Goal: Navigation & Orientation: Find specific page/section

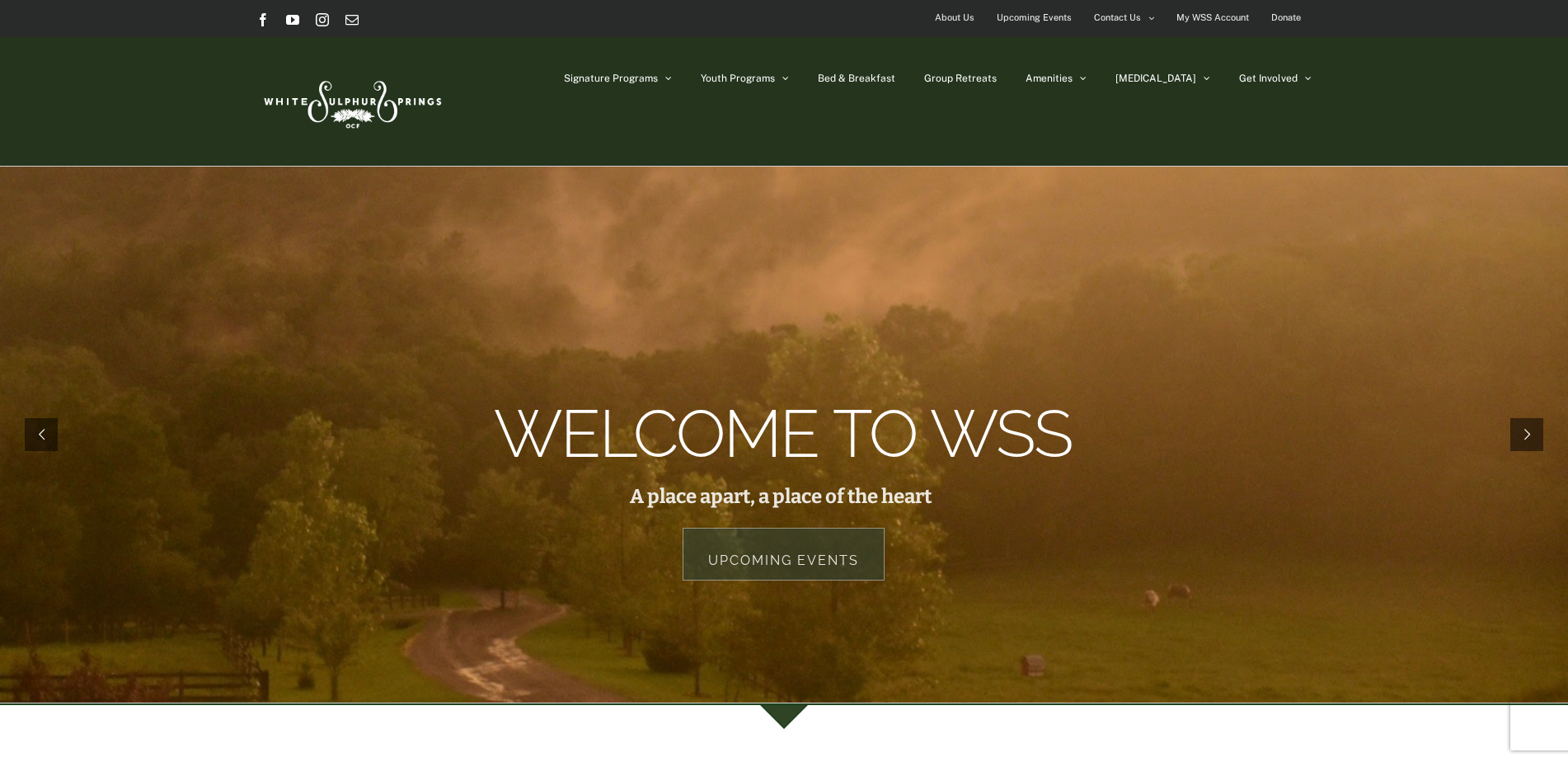
click at [820, 561] on link "Upcoming Events" at bounding box center [783, 554] width 202 height 53
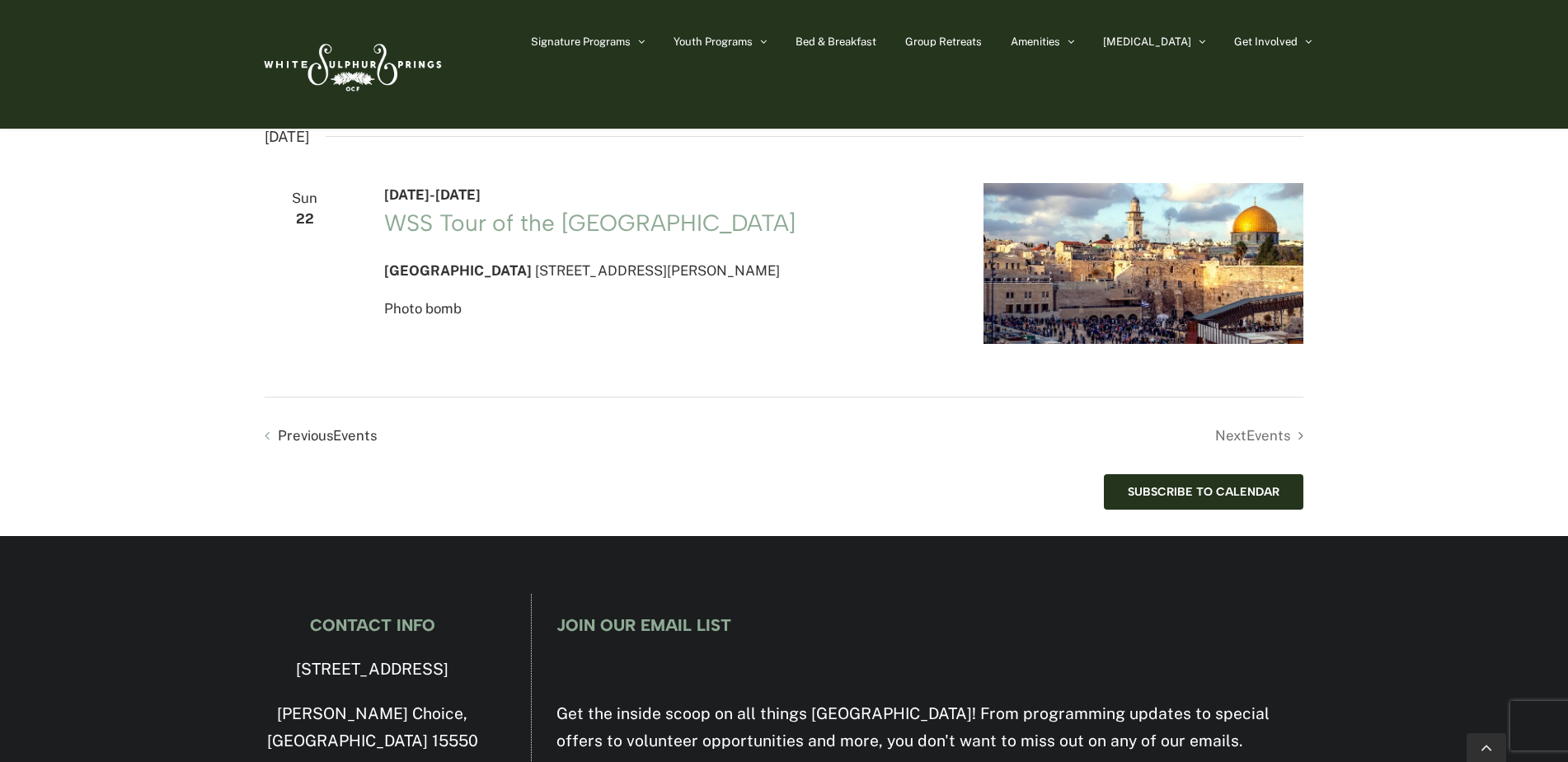
scroll to position [2392, 0]
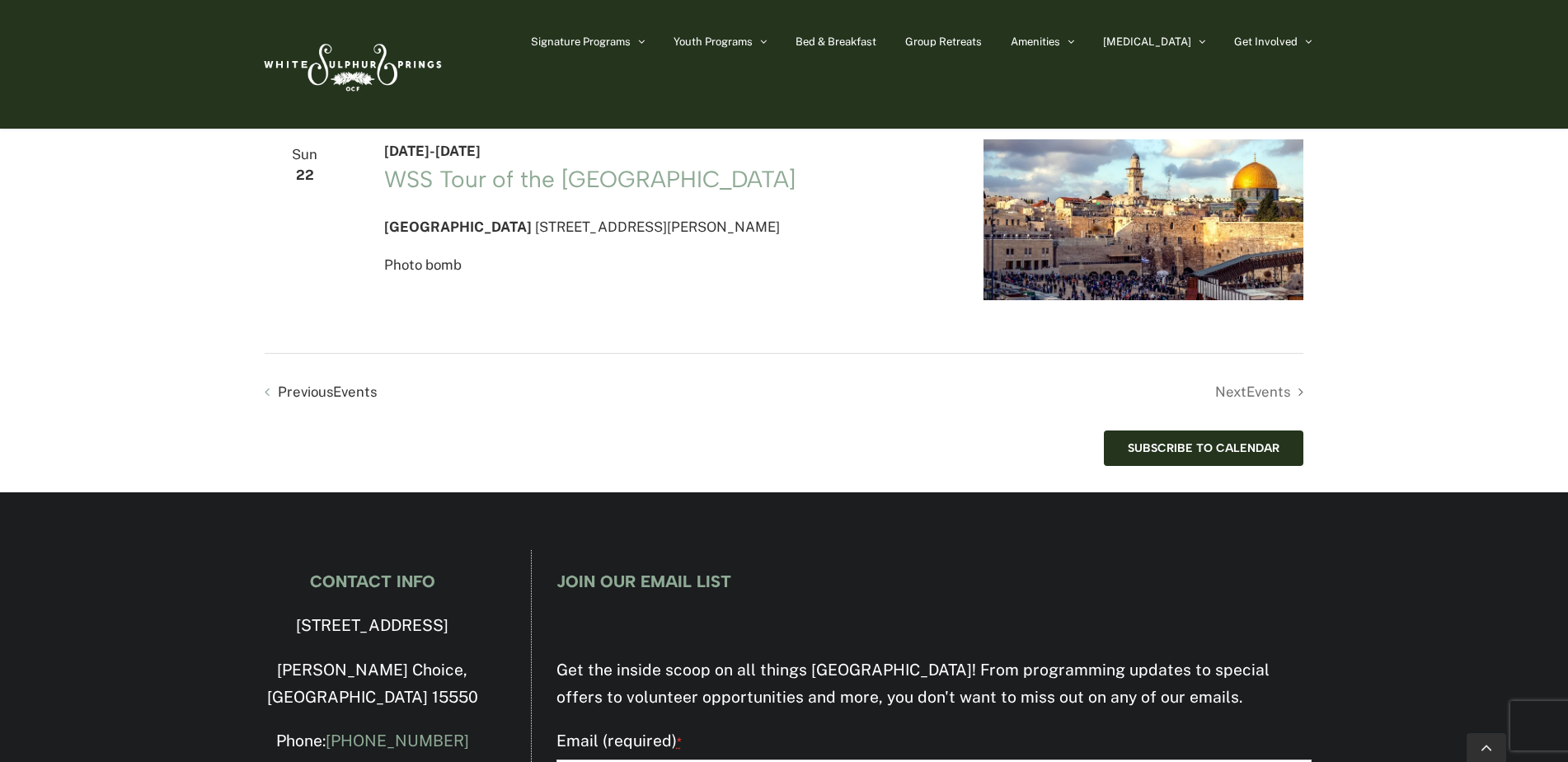
click at [1274, 404] on li "Next Events" at bounding box center [1043, 393] width 520 height 24
click at [1241, 404] on li "Next Events" at bounding box center [1043, 393] width 520 height 24
drag, startPoint x: 1240, startPoint y: 448, endPoint x: 1248, endPoint y: 446, distance: 8.2
click at [1240, 404] on li "Next Events" at bounding box center [1043, 393] width 520 height 24
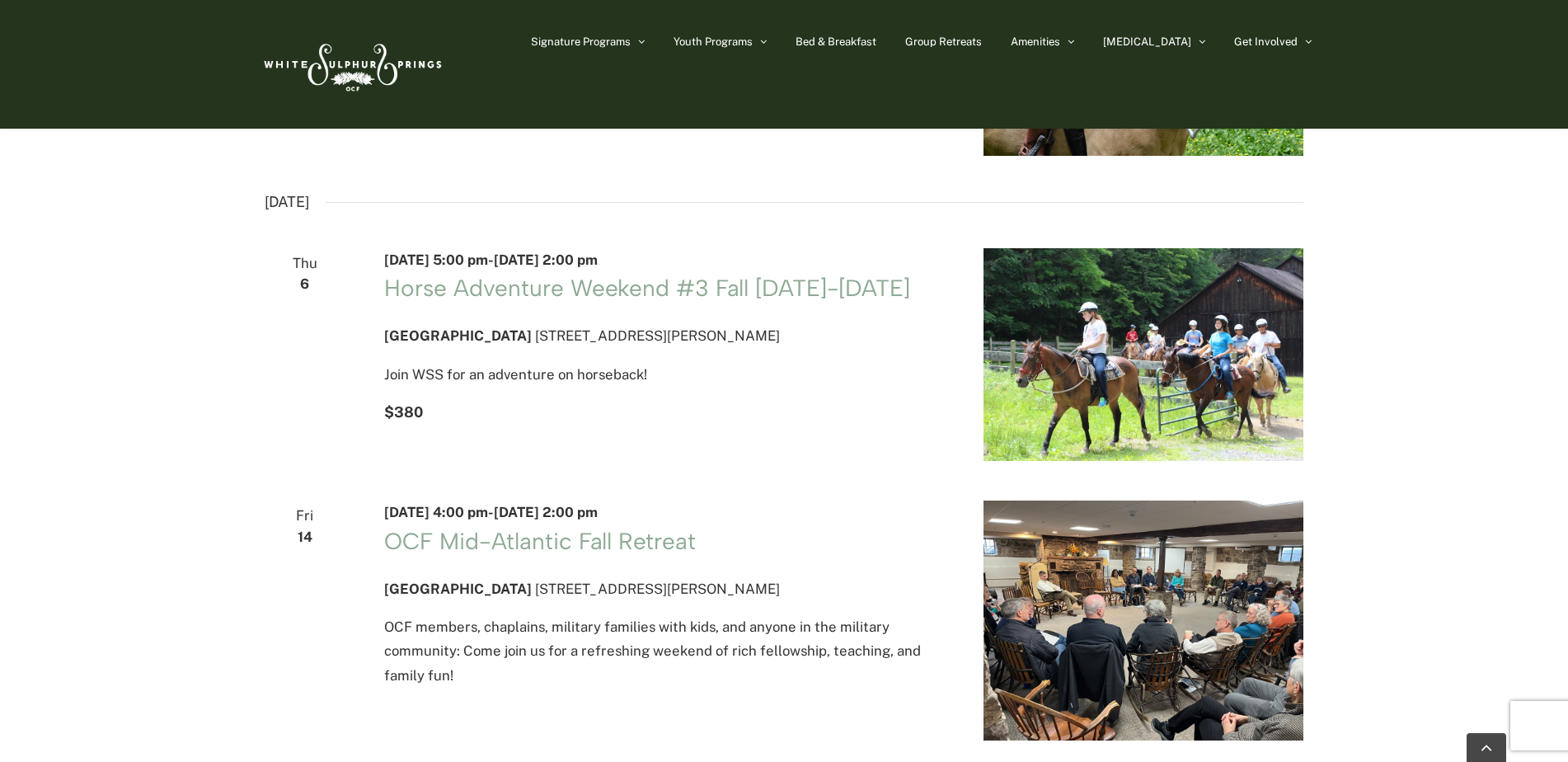
scroll to position [1402, 0]
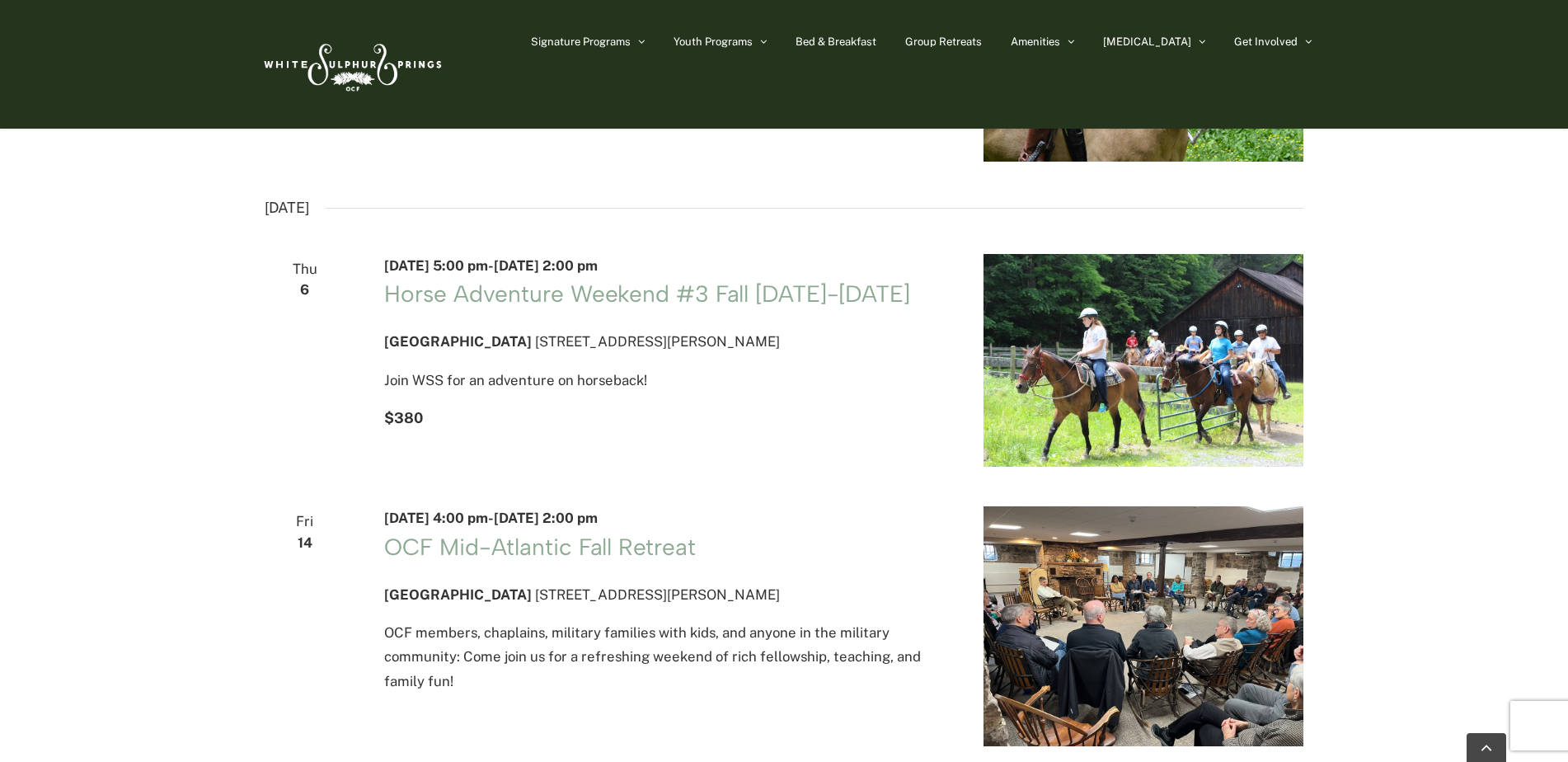
click at [346, 84] on img at bounding box center [352, 63] width 190 height 77
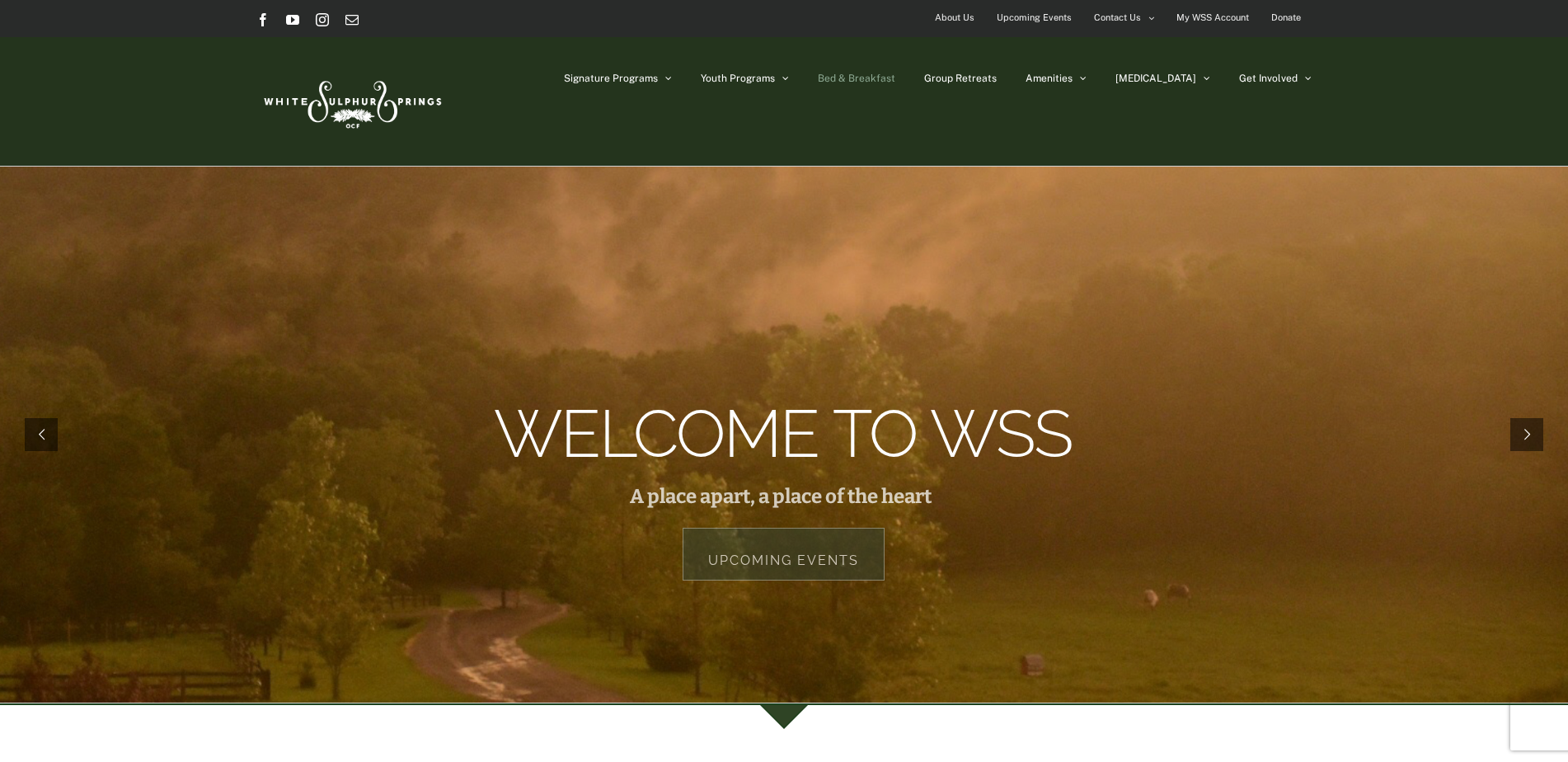
click at [896, 76] on span "Bed & Breakfast" at bounding box center [856, 78] width 77 height 10
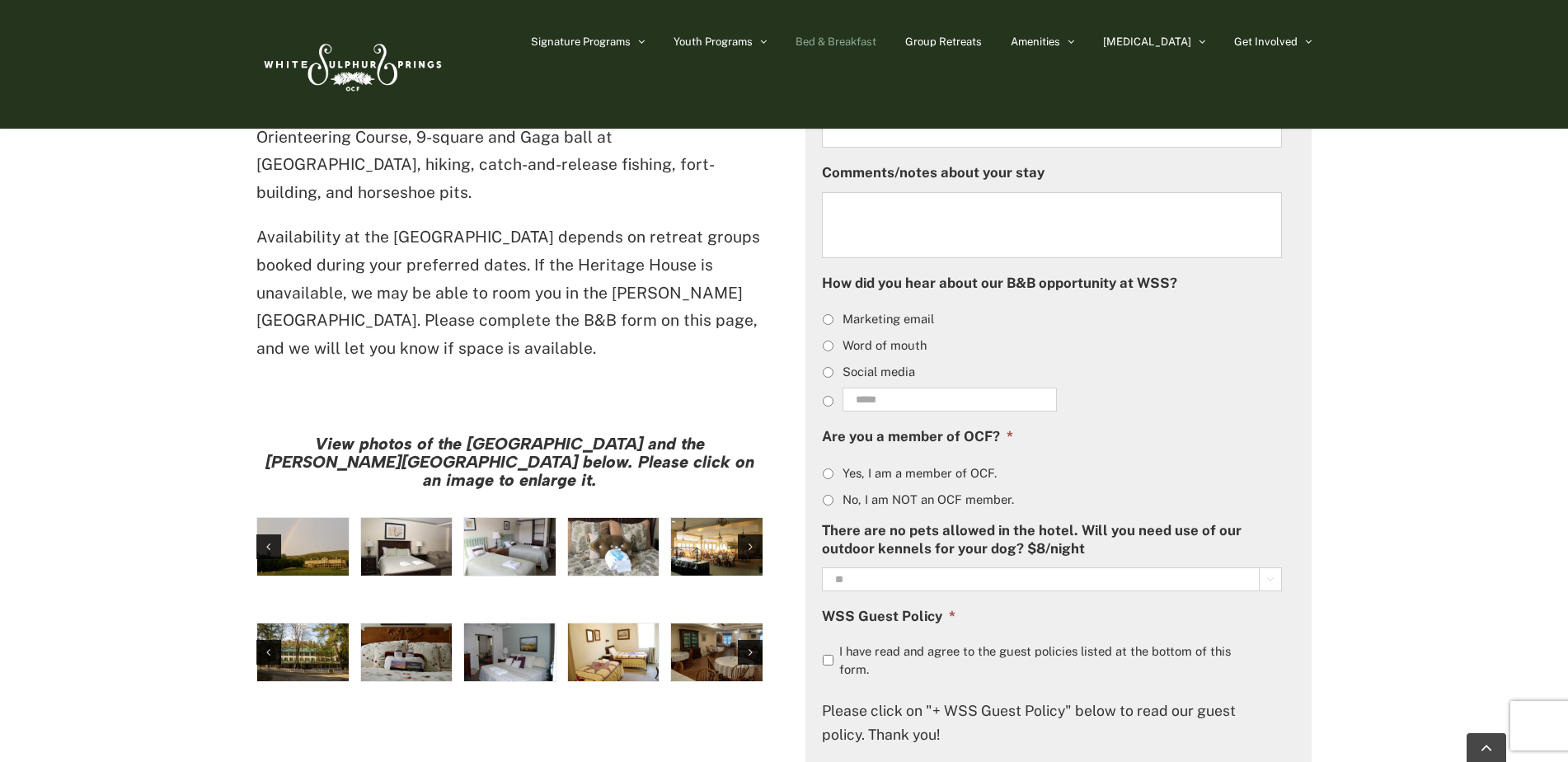
scroll to position [1051, 0]
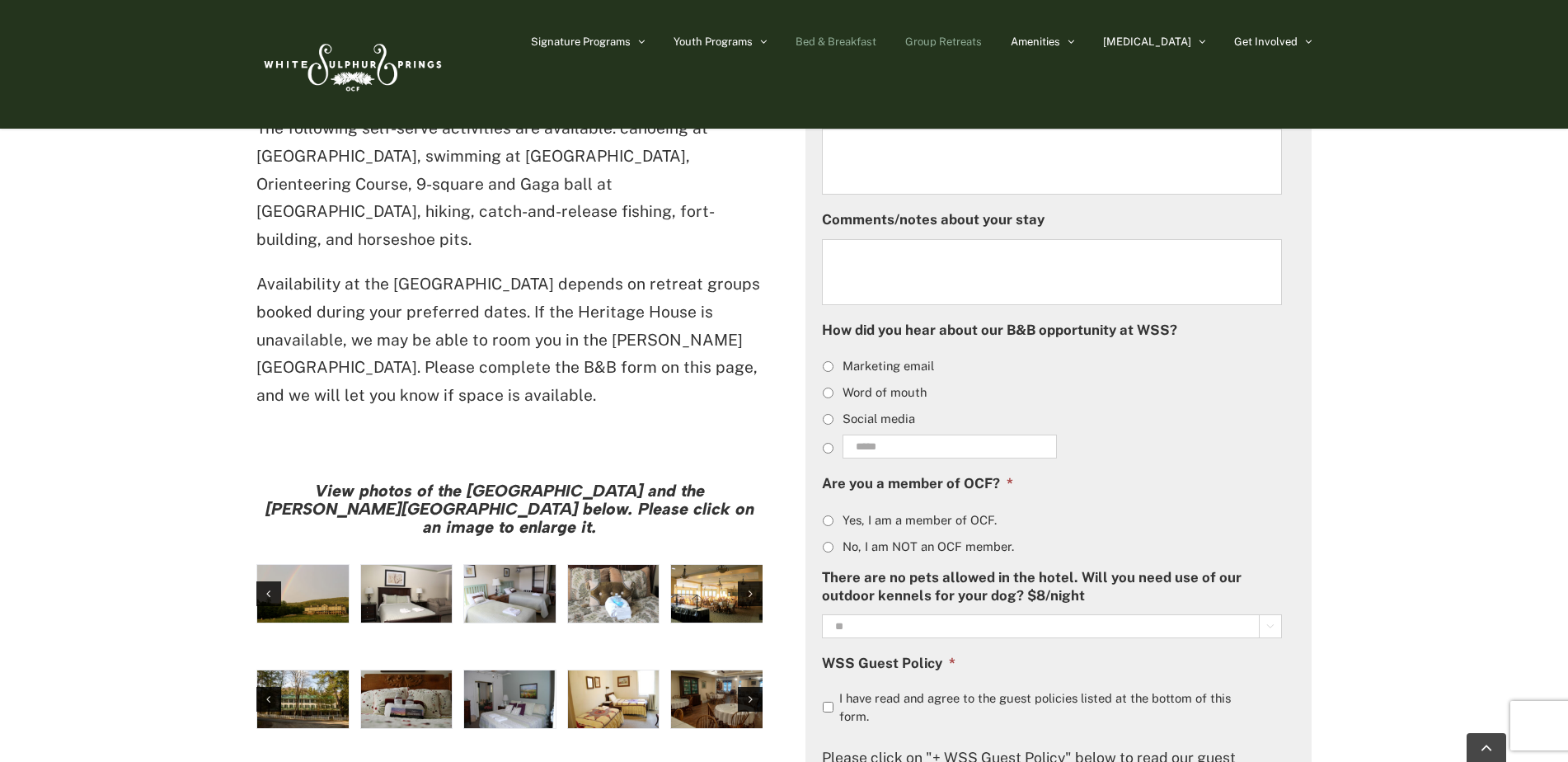
click at [982, 47] on link "Group Retreats" at bounding box center [943, 41] width 76 height 83
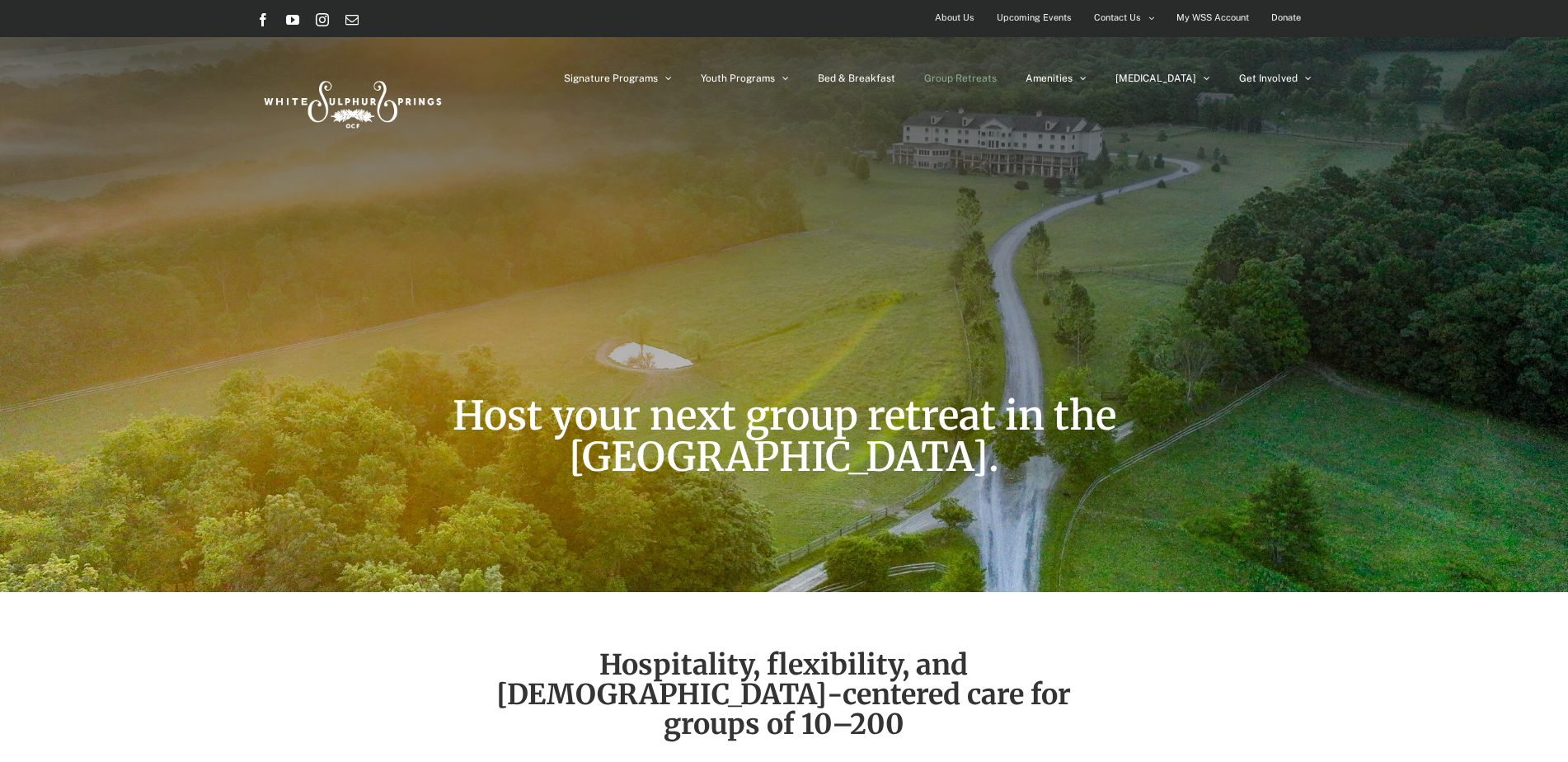
click at [1087, 39] on link "Amenities" at bounding box center [1056, 78] width 61 height 83
click at [1138, 21] on span "Contact Us" at bounding box center [1118, 18] width 47 height 24
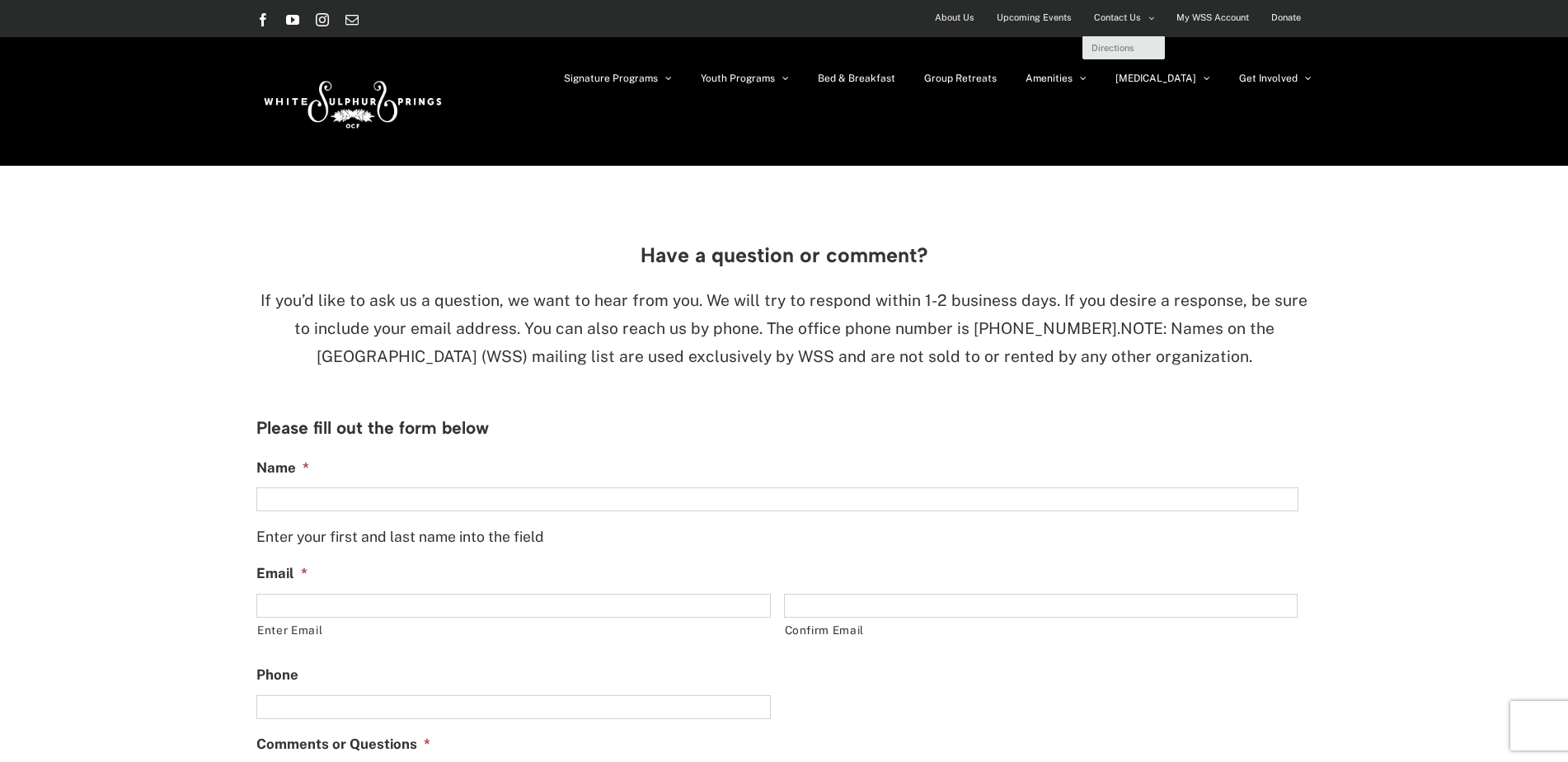
click at [1152, 20] on icon "Secondary Menu" at bounding box center [1151, 18] width 6 height 10
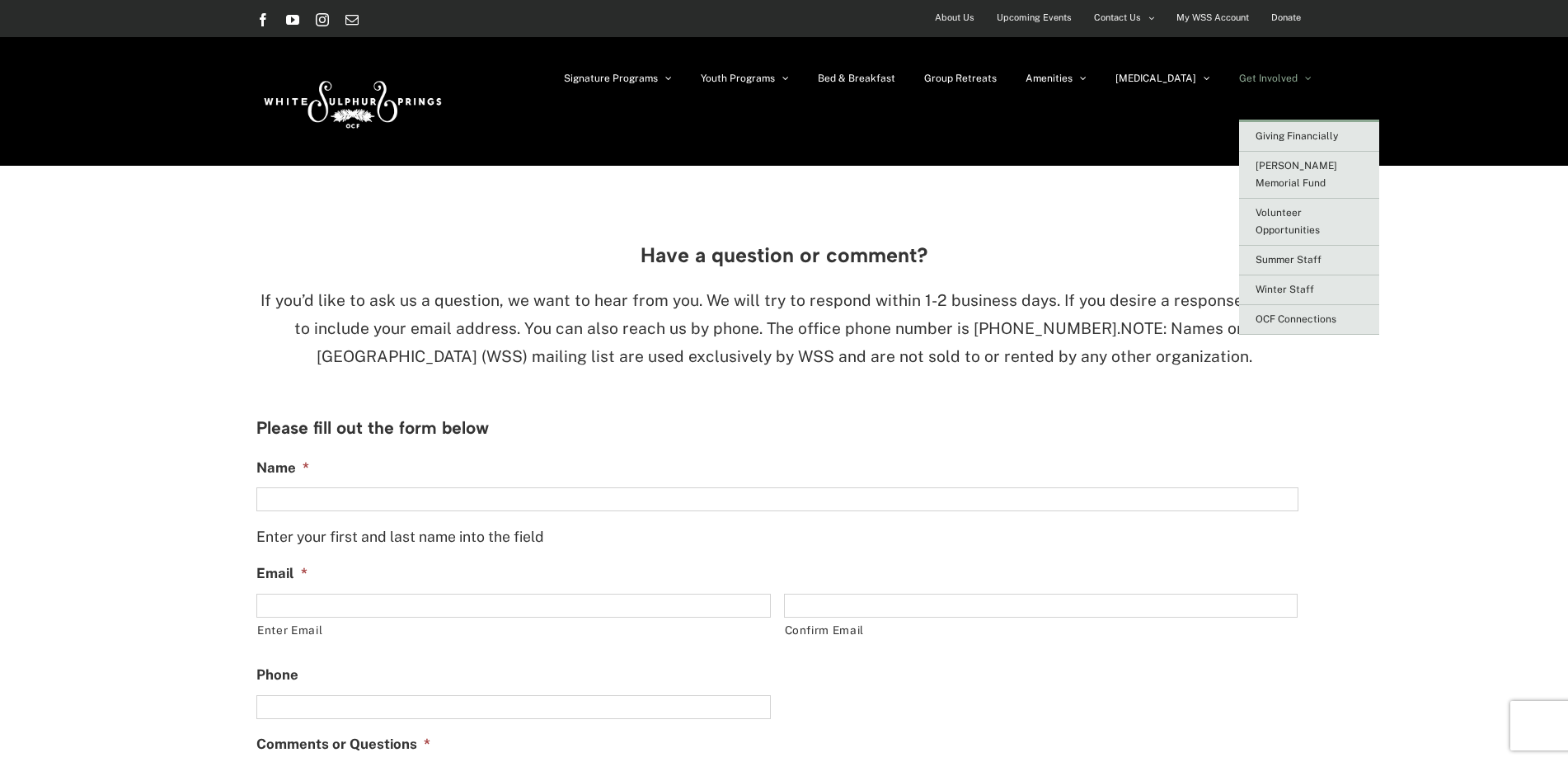
click at [1297, 78] on span "Get Involved" at bounding box center [1269, 78] width 59 height 10
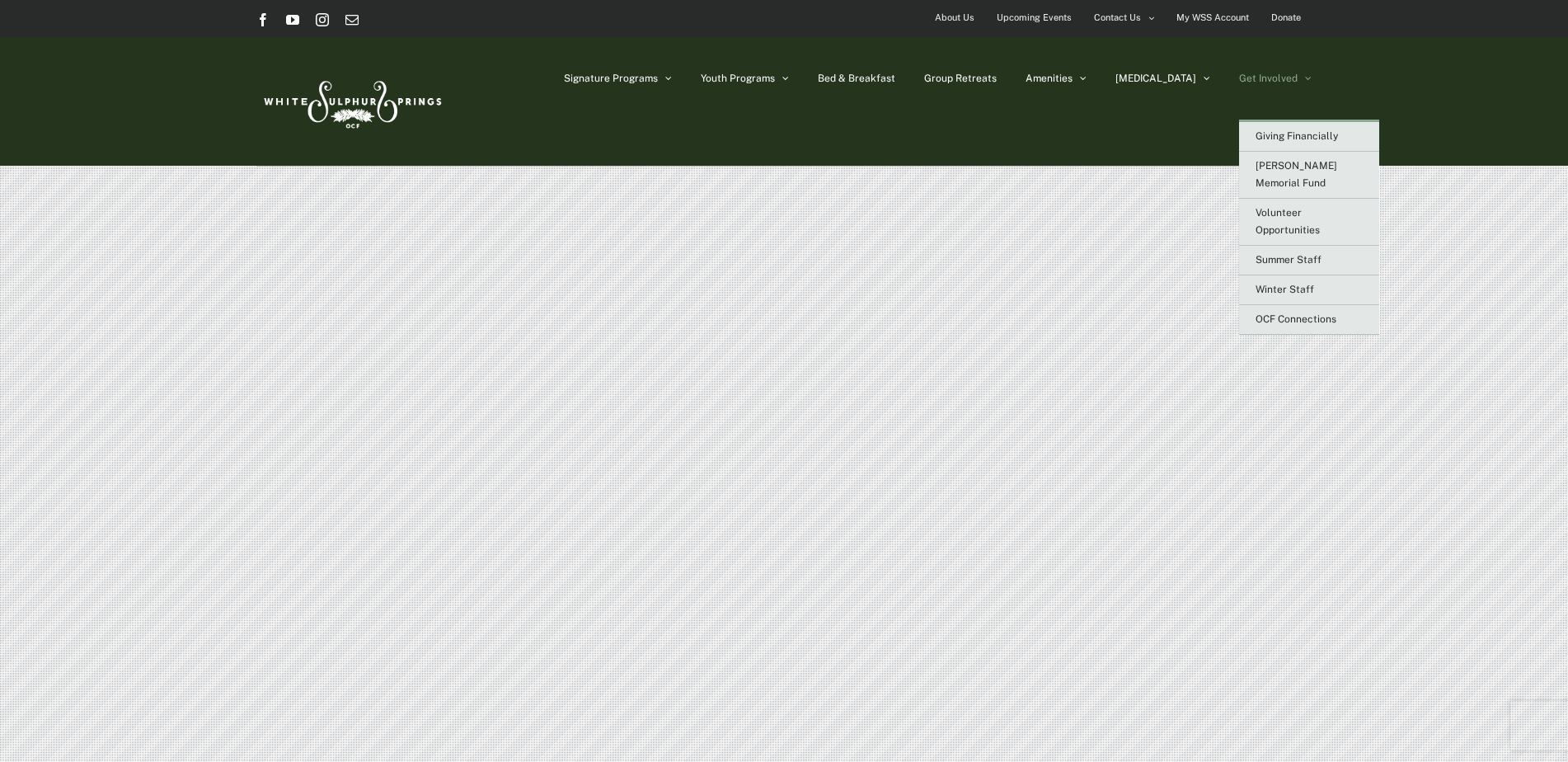
click at [1297, 78] on span "Get Involved" at bounding box center [1269, 78] width 59 height 10
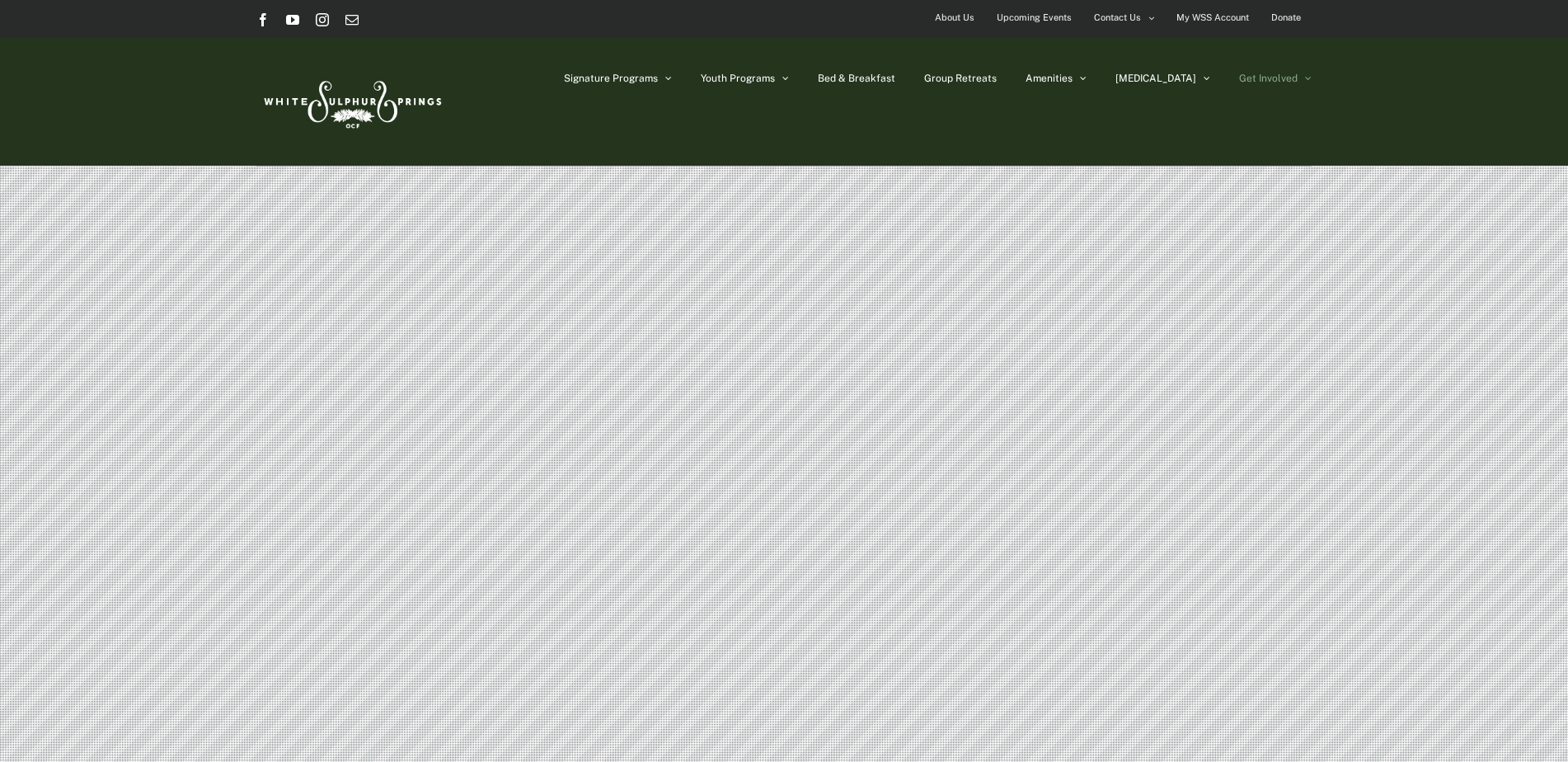
click at [335, 100] on img at bounding box center [352, 100] width 190 height 77
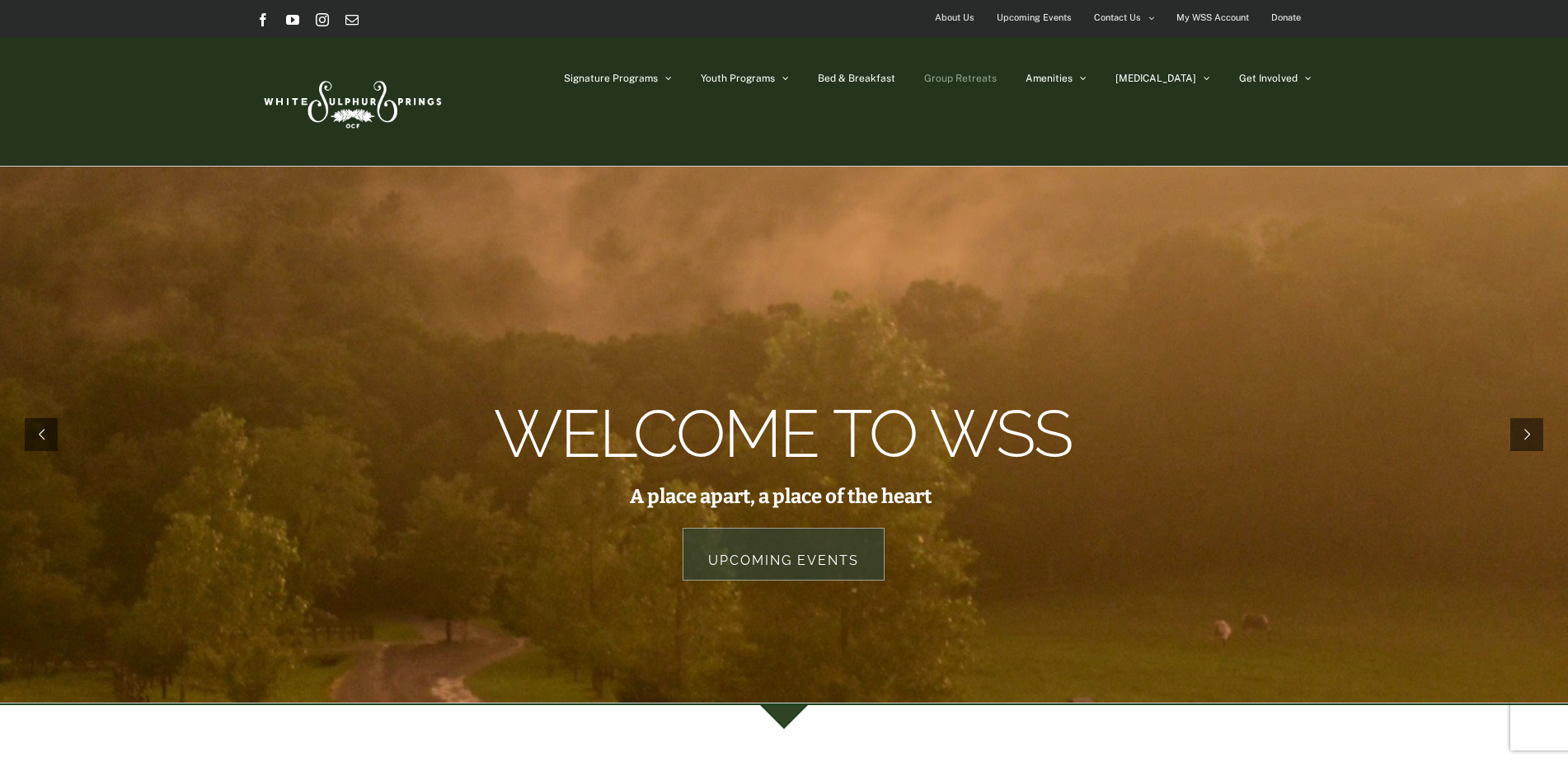
click at [997, 79] on span "Group Retreats" at bounding box center [961, 78] width 73 height 10
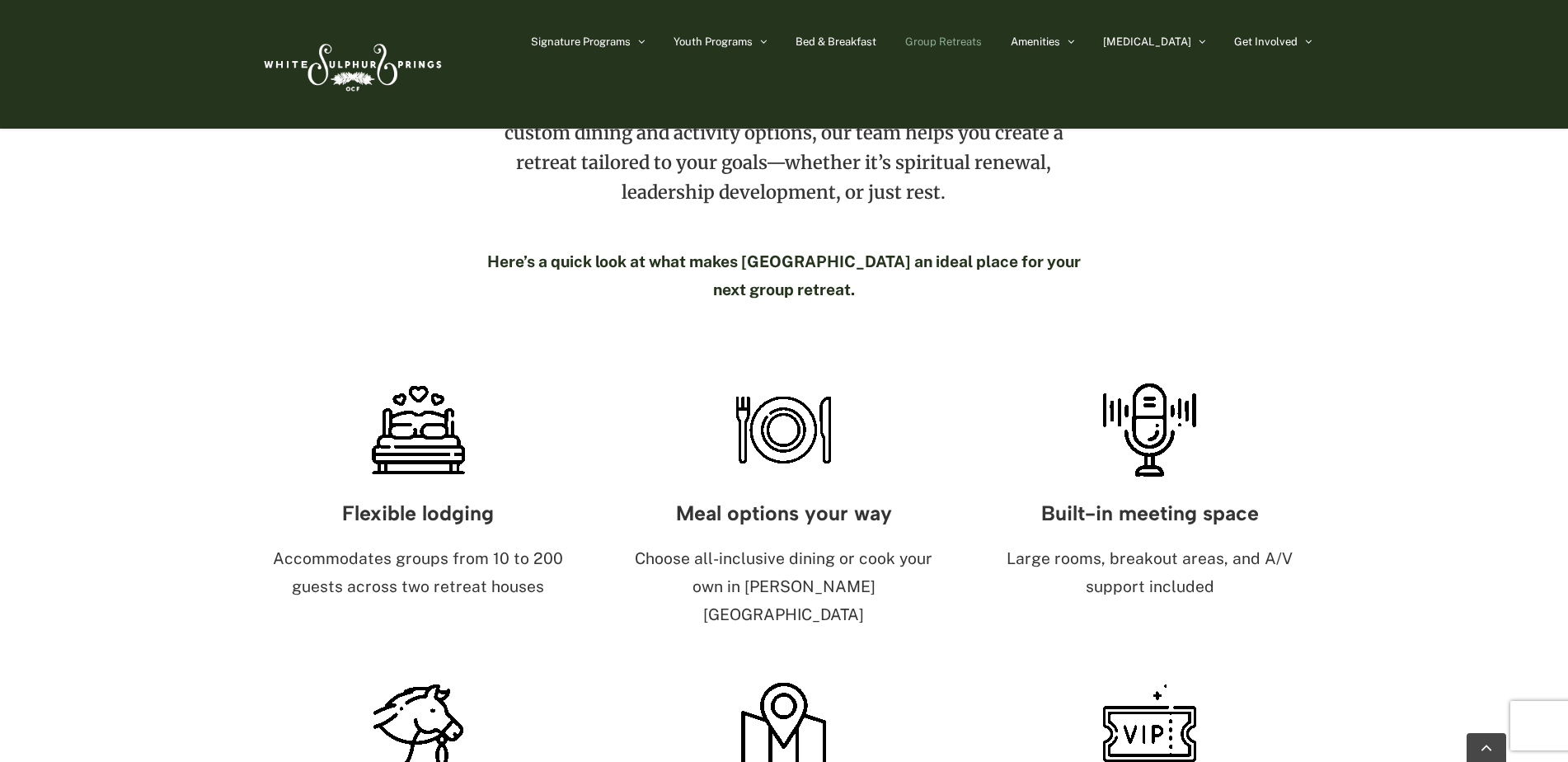
scroll to position [742, 0]
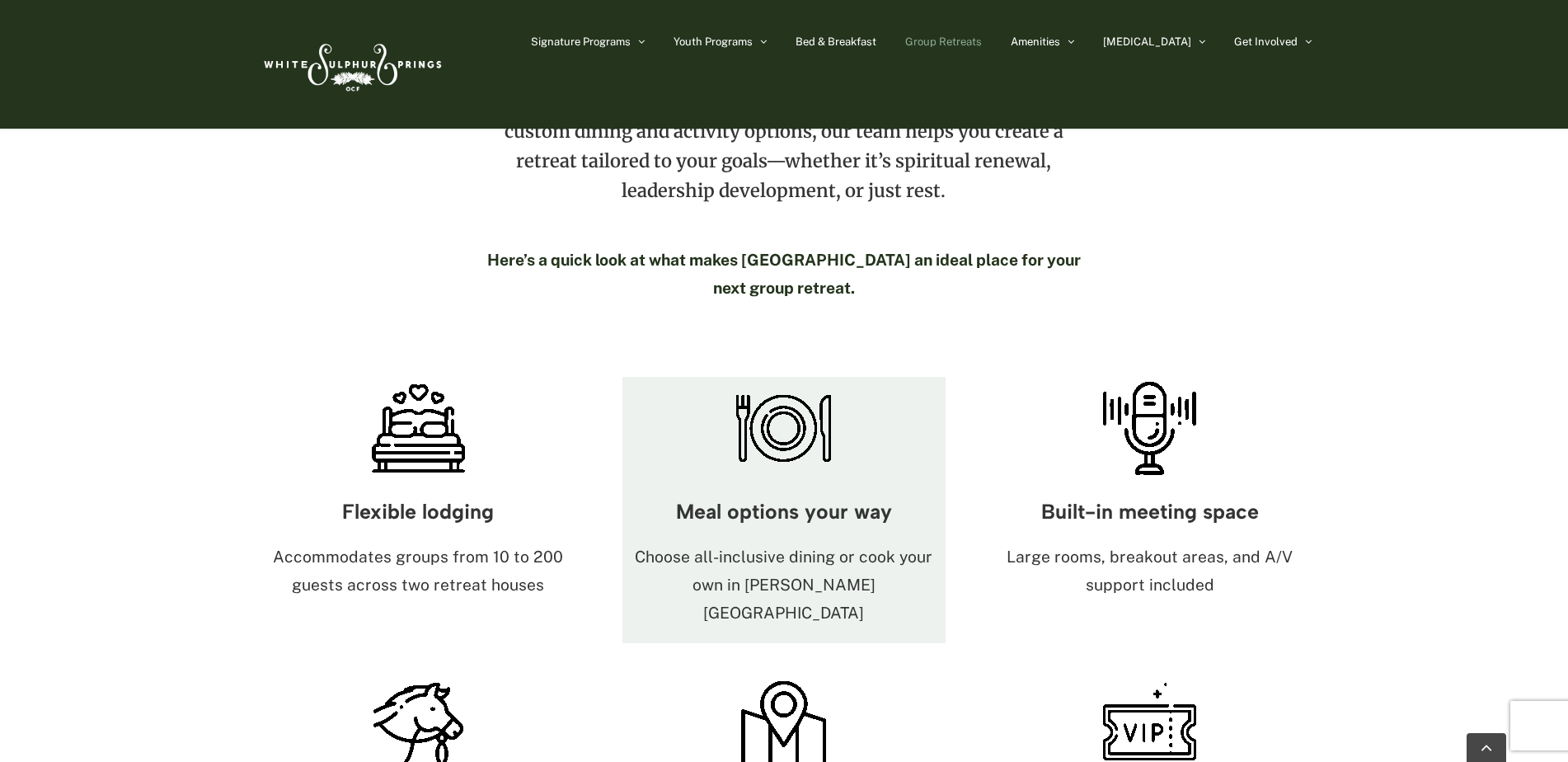
click at [802, 381] on img at bounding box center [783, 428] width 103 height 103
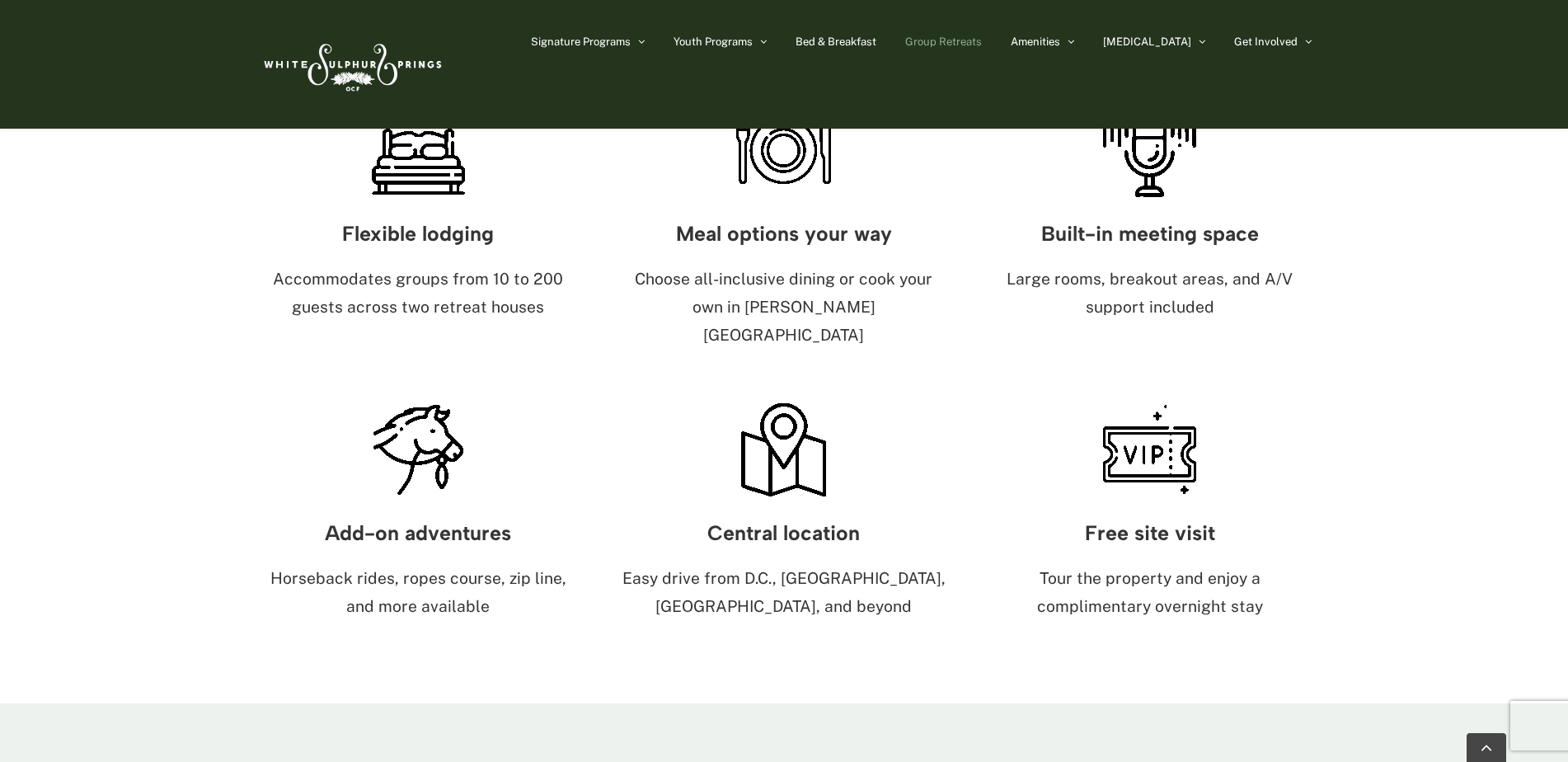
scroll to position [1073, 0]
